Goal: Check status: Check status

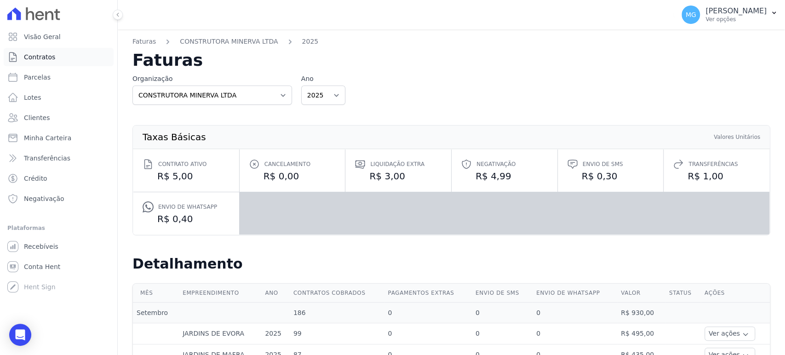
click at [56, 57] on link "Contratos" at bounding box center [59, 57] width 110 height 18
click at [42, 78] on span "Parcelas" at bounding box center [37, 77] width 27 height 9
select select
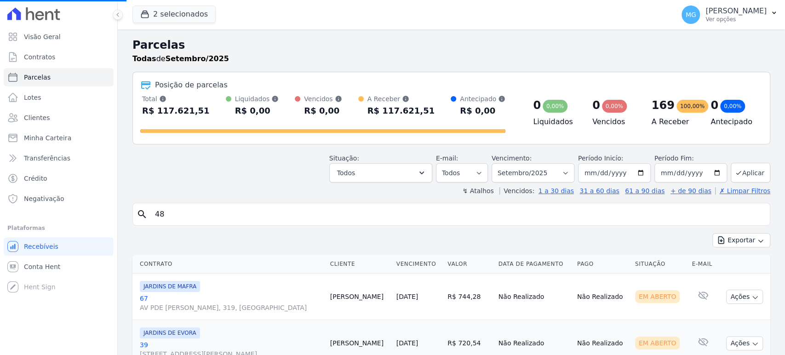
select select
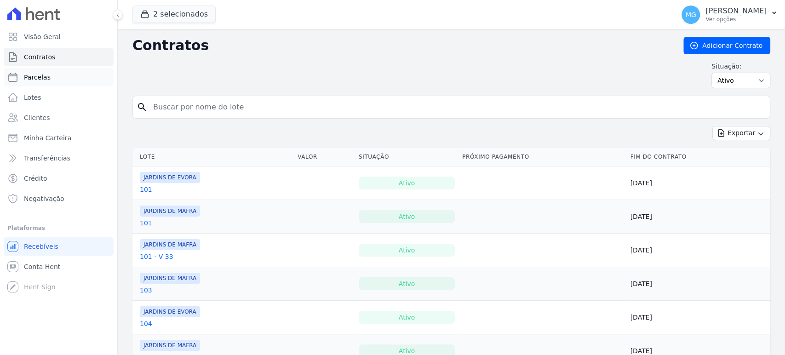
click at [23, 74] on link "Parcelas" at bounding box center [59, 77] width 110 height 18
select select
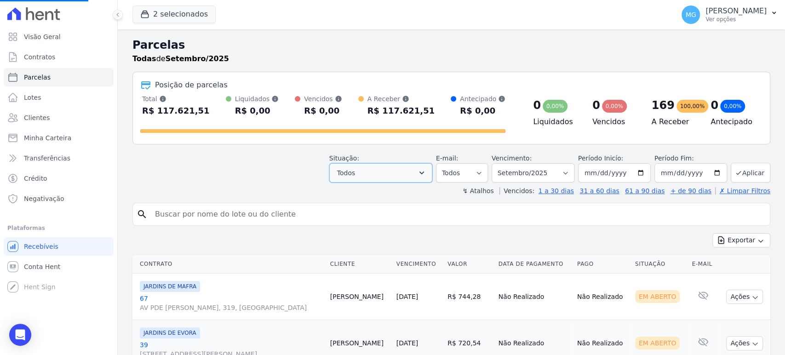
click at [416, 175] on button "Todos" at bounding box center [380, 172] width 103 height 19
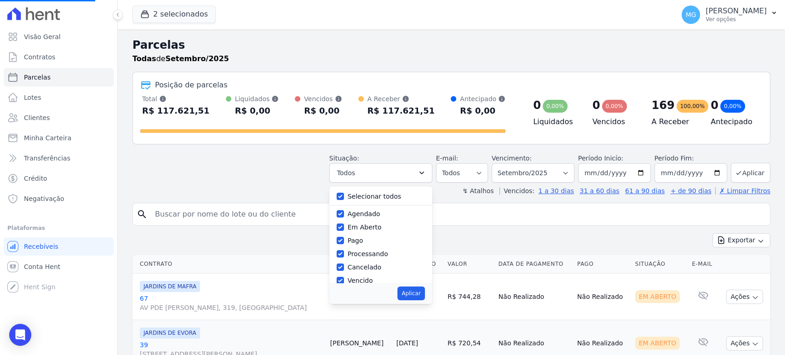
click at [171, 187] on div "↯ Atalhos Vencidos: 1 a 30 dias 31 a 60 dias 61 a 90 dias + de 90 dias ✗ Limpar…" at bounding box center [452, 190] width 638 height 9
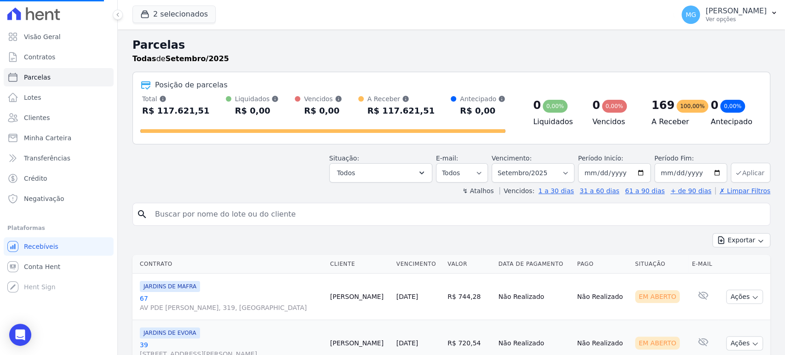
select select
click at [740, 171] on button "Aplicar" at bounding box center [751, 173] width 40 height 20
select select
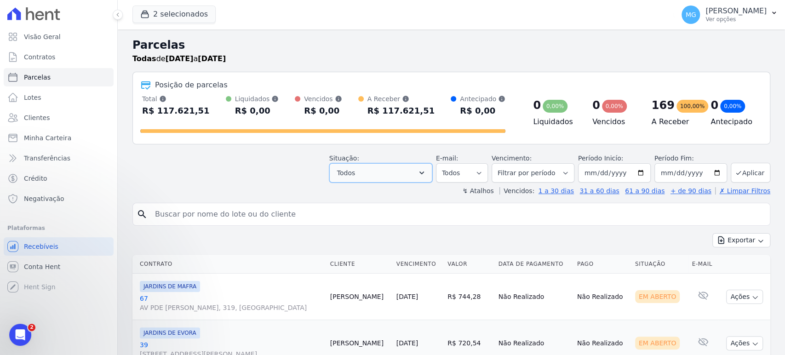
click at [407, 166] on button "Todos" at bounding box center [380, 172] width 103 height 19
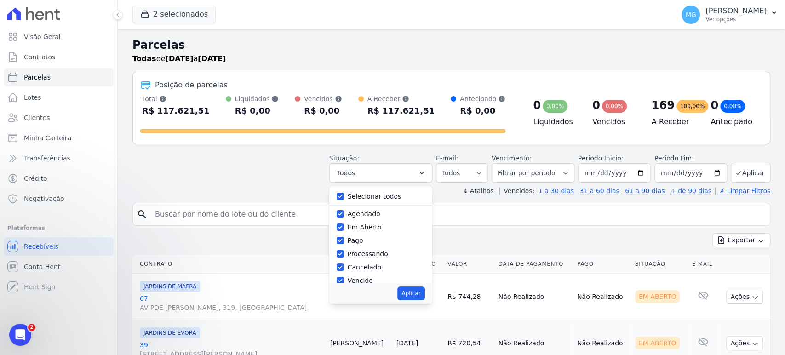
click at [355, 193] on label "Selecionar todos" at bounding box center [375, 196] width 54 height 7
click at [344, 193] on input "Selecionar todos" at bounding box center [340, 196] width 7 height 7
checkbox input "false"
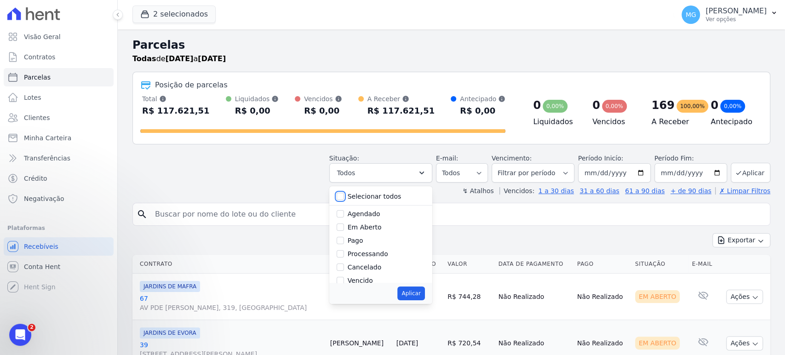
checkbox input "false"
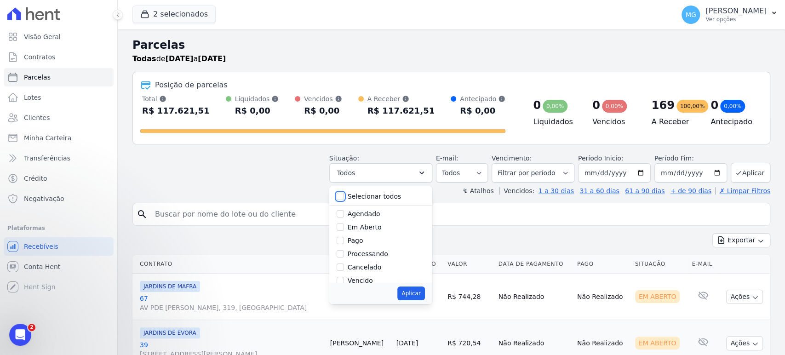
checkbox input "false"
click at [344, 229] on input "Em Aberto" at bounding box center [340, 227] width 7 height 7
checkbox input "true"
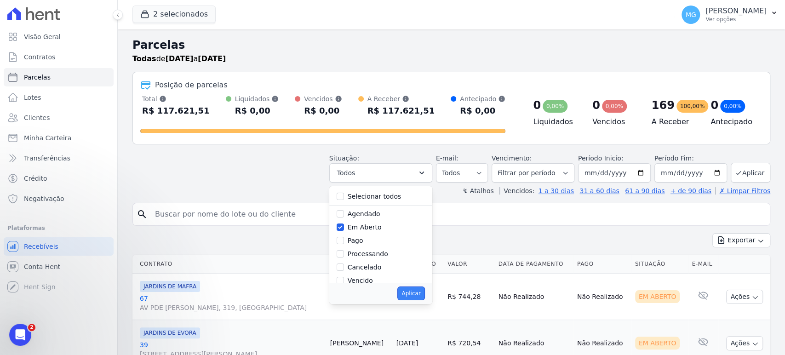
click at [416, 288] on button "Aplicar" at bounding box center [411, 294] width 27 height 14
select select "pending"
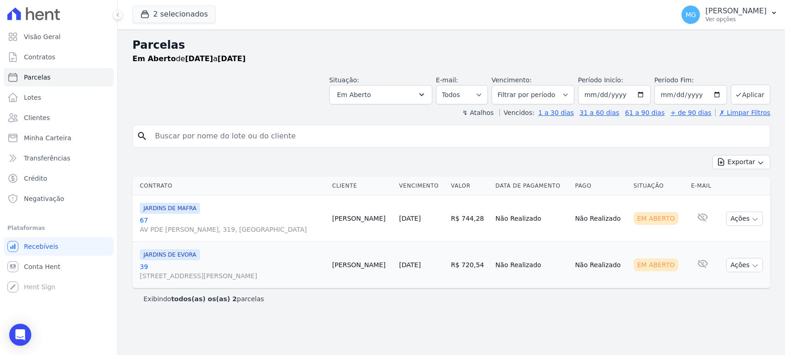
select select
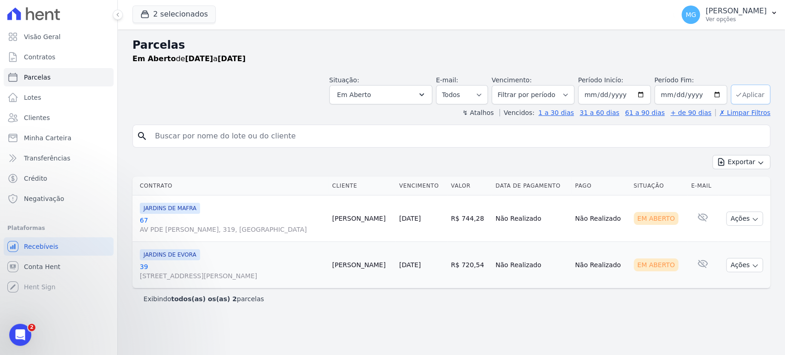
click at [760, 92] on button "Aplicar" at bounding box center [751, 95] width 40 height 20
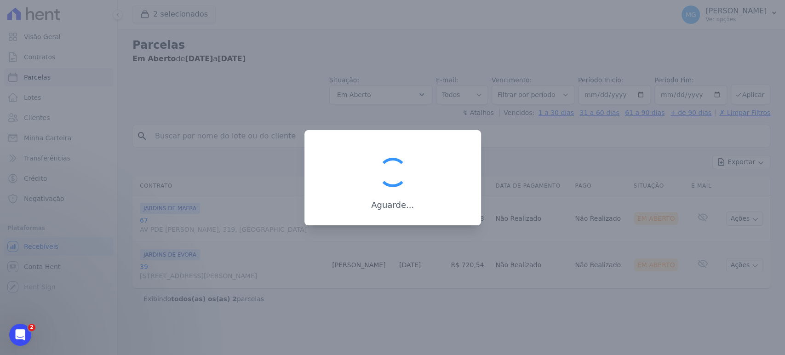
click at [684, 88] on div at bounding box center [392, 177] width 785 height 355
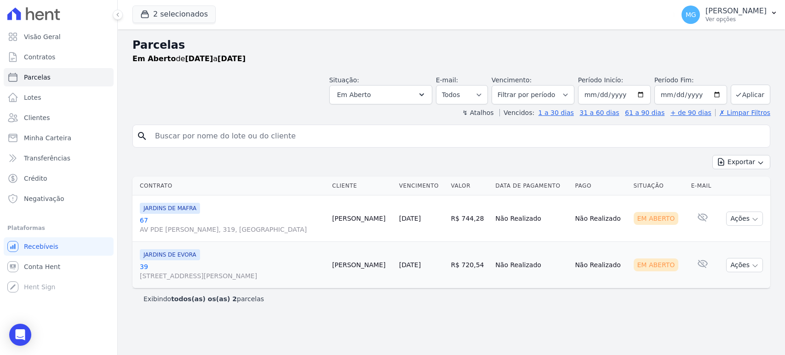
select select
click at [725, 95] on input "[DATE]" at bounding box center [691, 94] width 73 height 19
click at [718, 93] on input "[DATE]" at bounding box center [691, 94] width 73 height 19
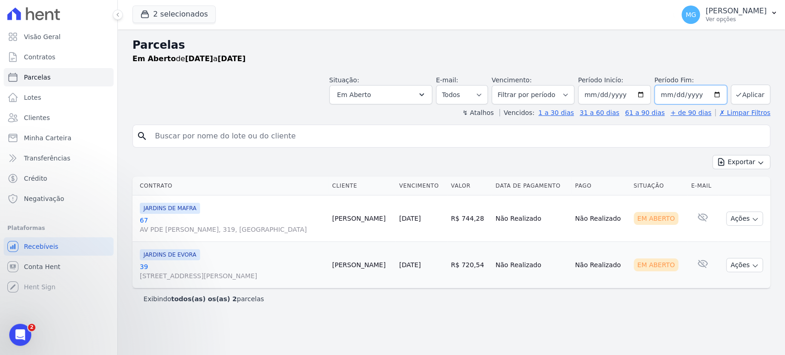
type input "2025-09-05"
click at [762, 91] on button "Aplicar" at bounding box center [751, 95] width 40 height 20
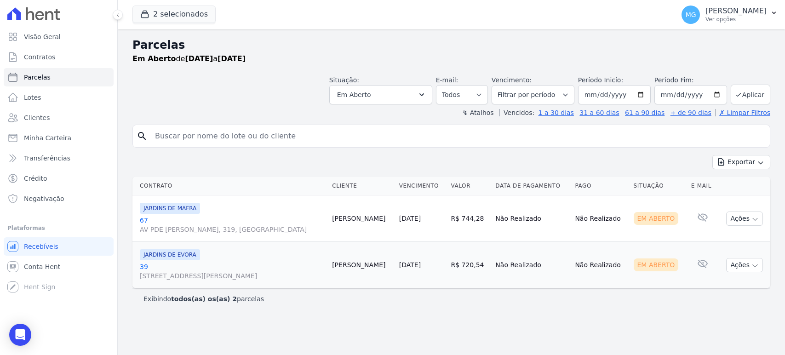
select select
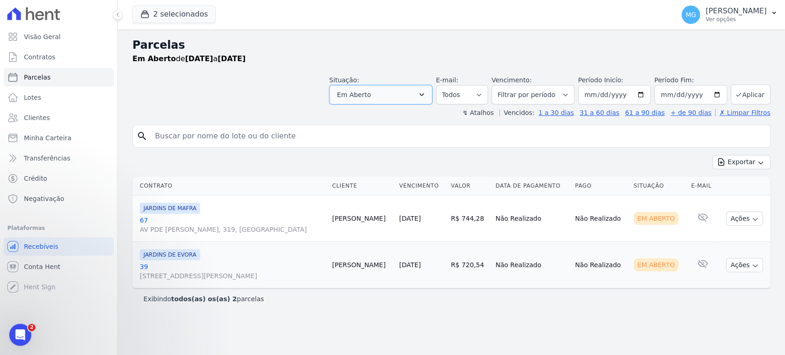
click at [420, 100] on button "Em Aberto" at bounding box center [380, 94] width 103 height 19
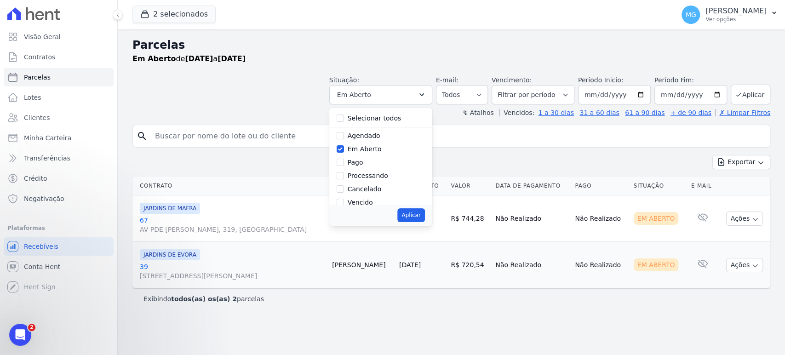
click at [374, 117] on label "Selecionar todos" at bounding box center [375, 118] width 54 height 7
click at [344, 117] on input "Selecionar todos" at bounding box center [340, 118] width 7 height 7
checkbox input "true"
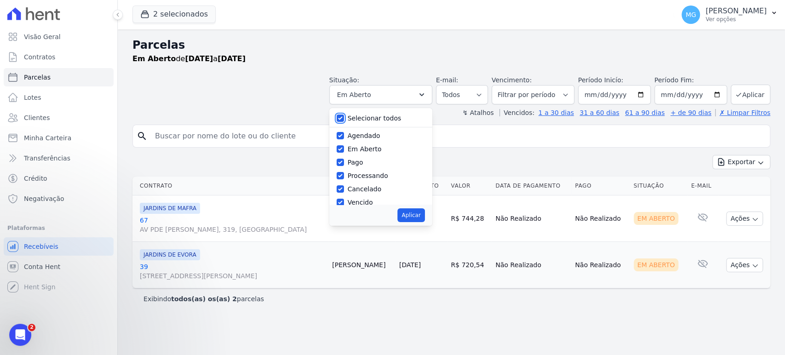
checkbox input "true"
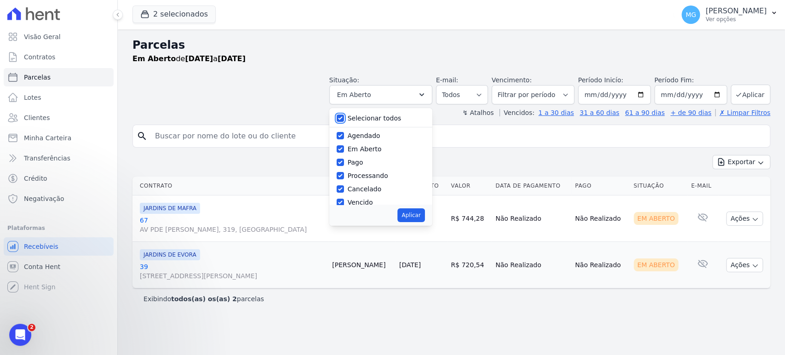
checkbox input "true"
click at [425, 213] on button "Aplicar" at bounding box center [411, 215] width 27 height 14
select select "scheduled"
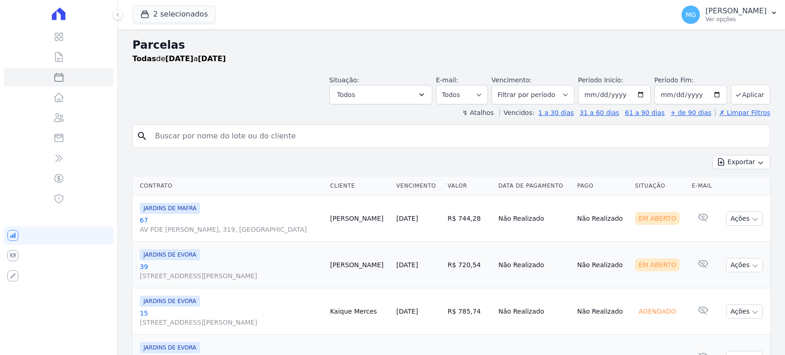
select select
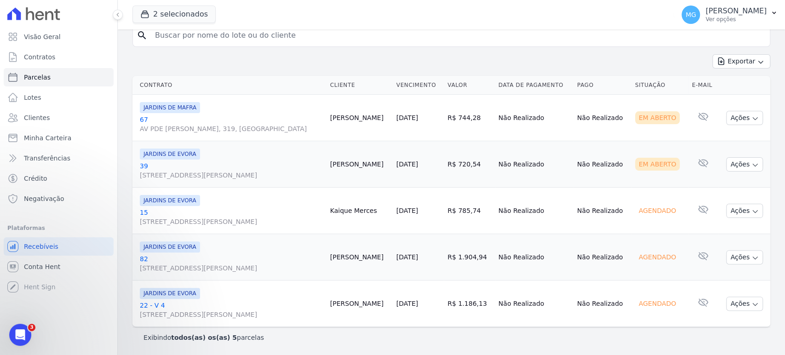
scroll to position [144, 0]
drag, startPoint x: 512, startPoint y: 186, endPoint x: 404, endPoint y: 281, distance: 144.1
click at [404, 281] on tbody "JARDINS DE MAFRA [STREET_ADDRESS][PERSON_NAME] [PERSON_NAME] [DATE] R$ 744,28 N…" at bounding box center [452, 211] width 638 height 232
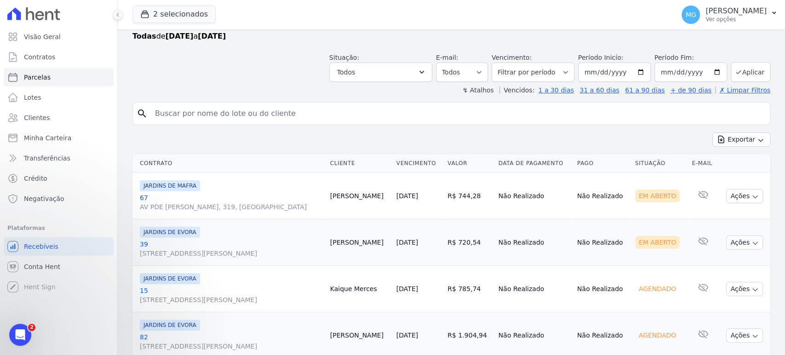
scroll to position [0, 0]
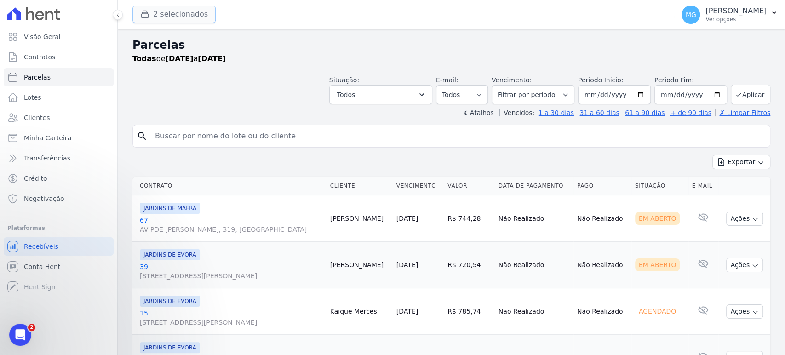
click at [198, 16] on button "2 selecionados" at bounding box center [174, 14] width 83 height 17
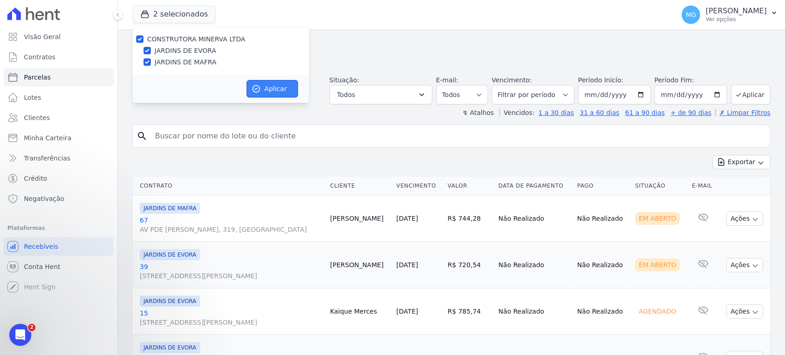
click at [278, 87] on button "Aplicar" at bounding box center [273, 88] width 52 height 17
select select
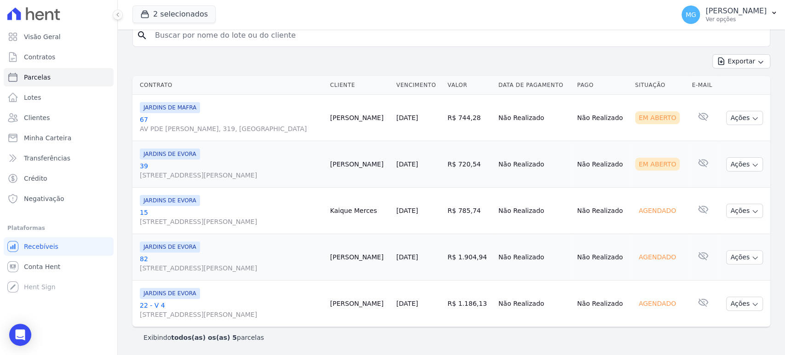
scroll to position [144, 0]
